Goal: Find specific page/section: Find specific page/section

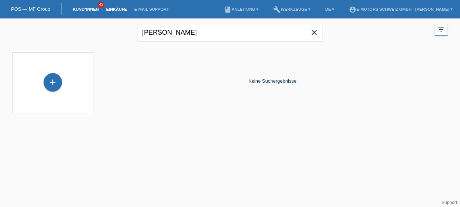
click at [113, 10] on link "Einkäufe" at bounding box center [116, 9] width 28 height 4
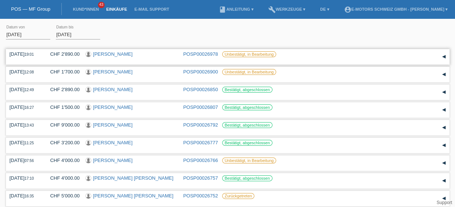
click at [108, 54] on link "[PERSON_NAME]" at bounding box center [113, 54] width 40 height 6
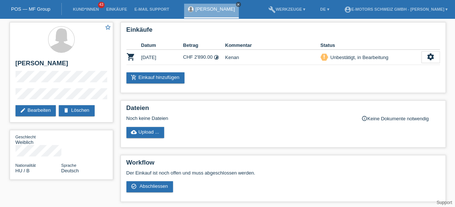
click at [236, 4] on icon "close" at bounding box center [238, 5] width 4 height 4
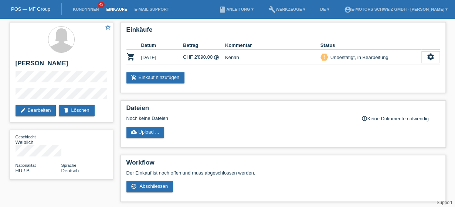
click at [112, 10] on link "Einkäufe" at bounding box center [116, 9] width 28 height 4
